Goal: Information Seeking & Learning: Learn about a topic

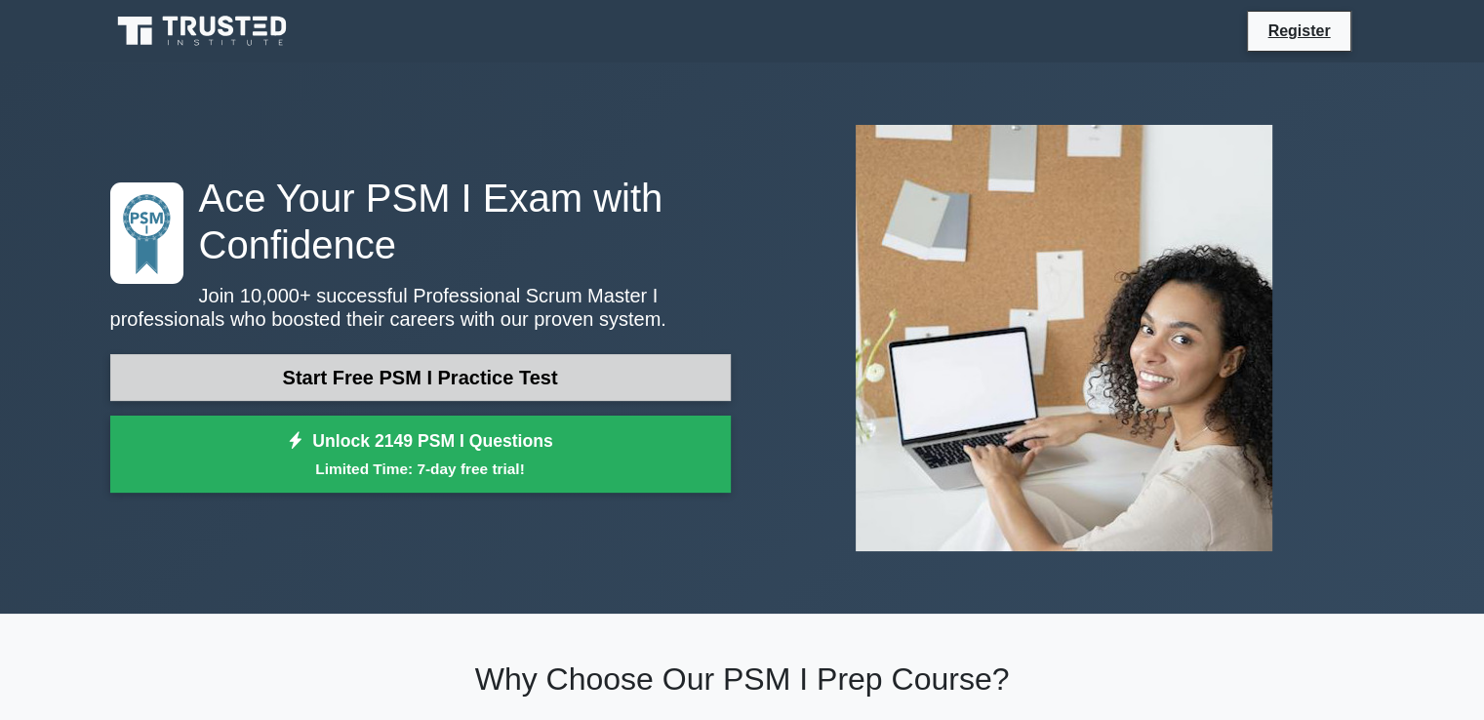
click at [490, 382] on link "Start Free PSM I Practice Test" at bounding box center [420, 377] width 621 height 47
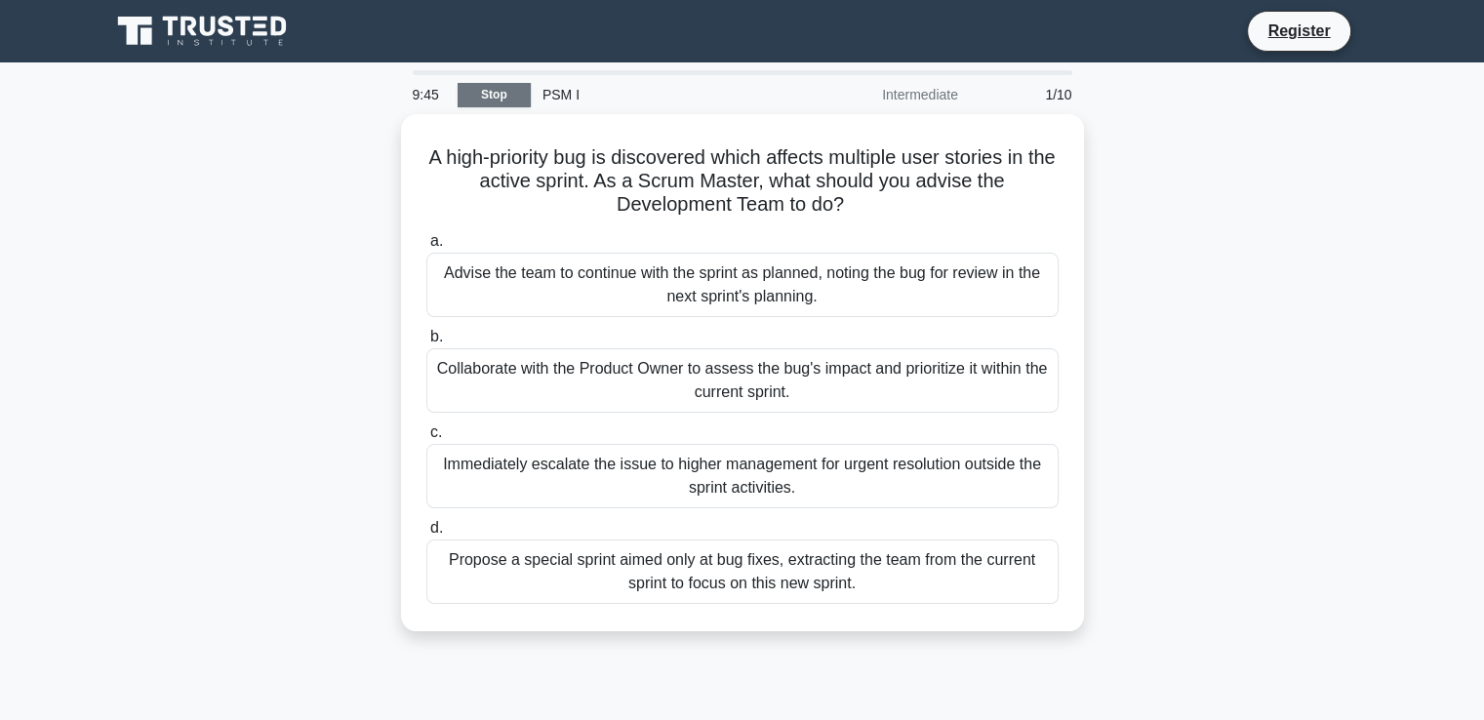
click at [493, 100] on link "Stop" at bounding box center [494, 95] width 73 height 24
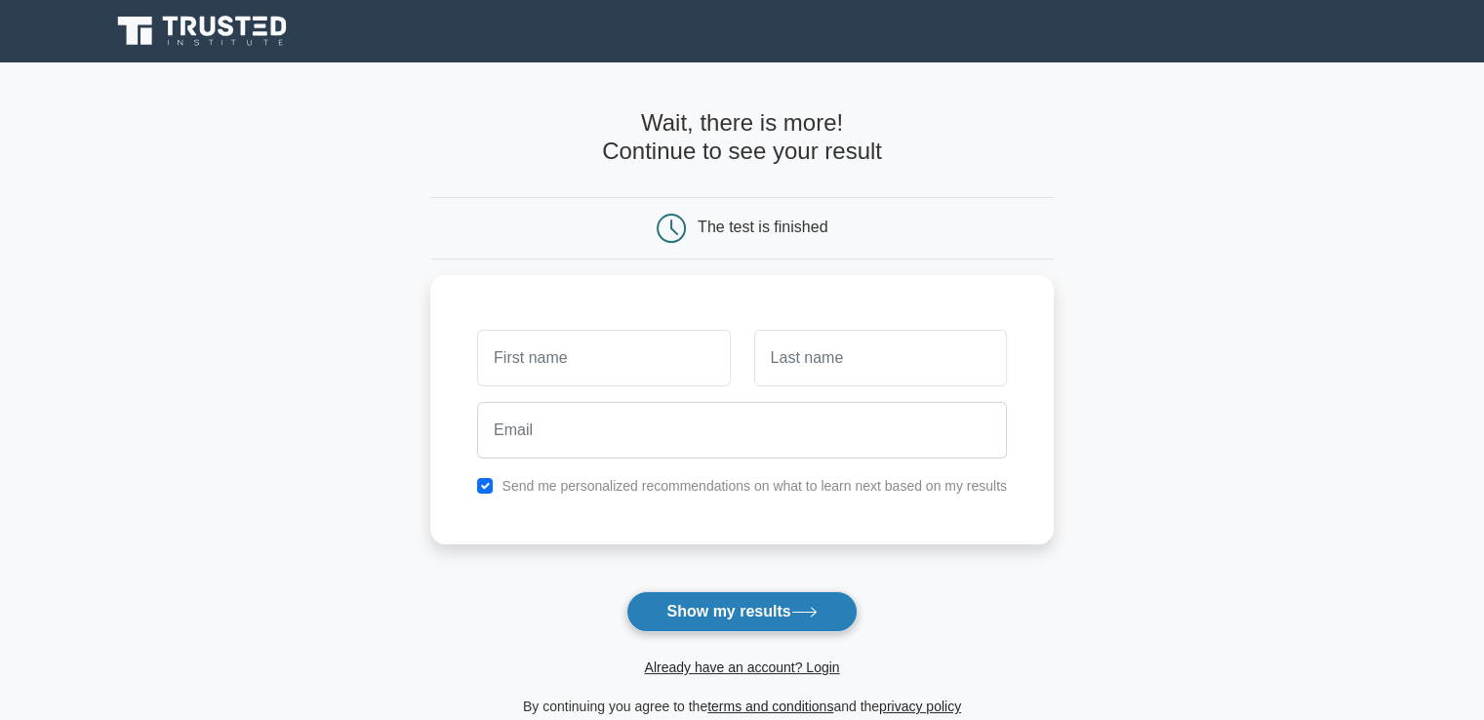
click at [788, 619] on button "Show my results" at bounding box center [741, 611] width 230 height 41
